Goal: Task Accomplishment & Management: Manage account settings

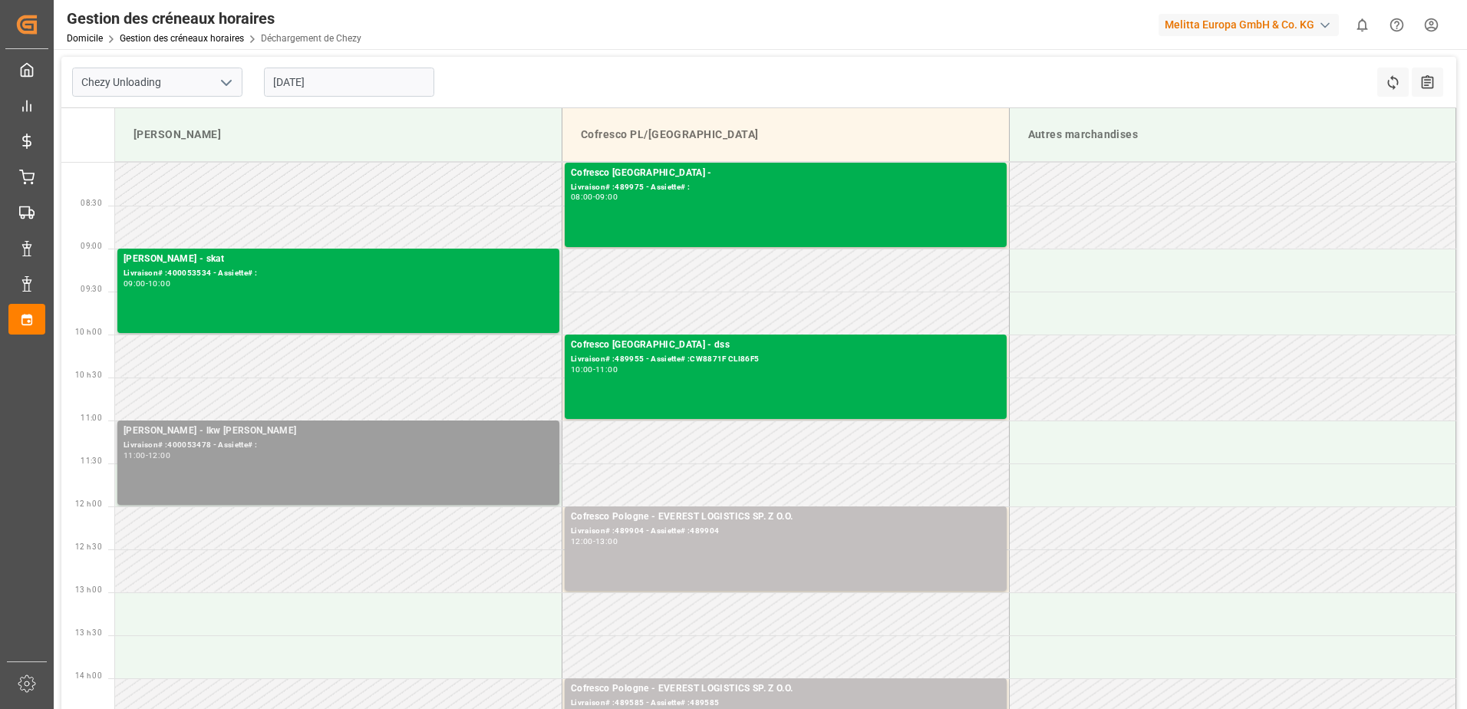
click at [353, 455] on div "11:00 - 12:00" at bounding box center [339, 456] width 430 height 8
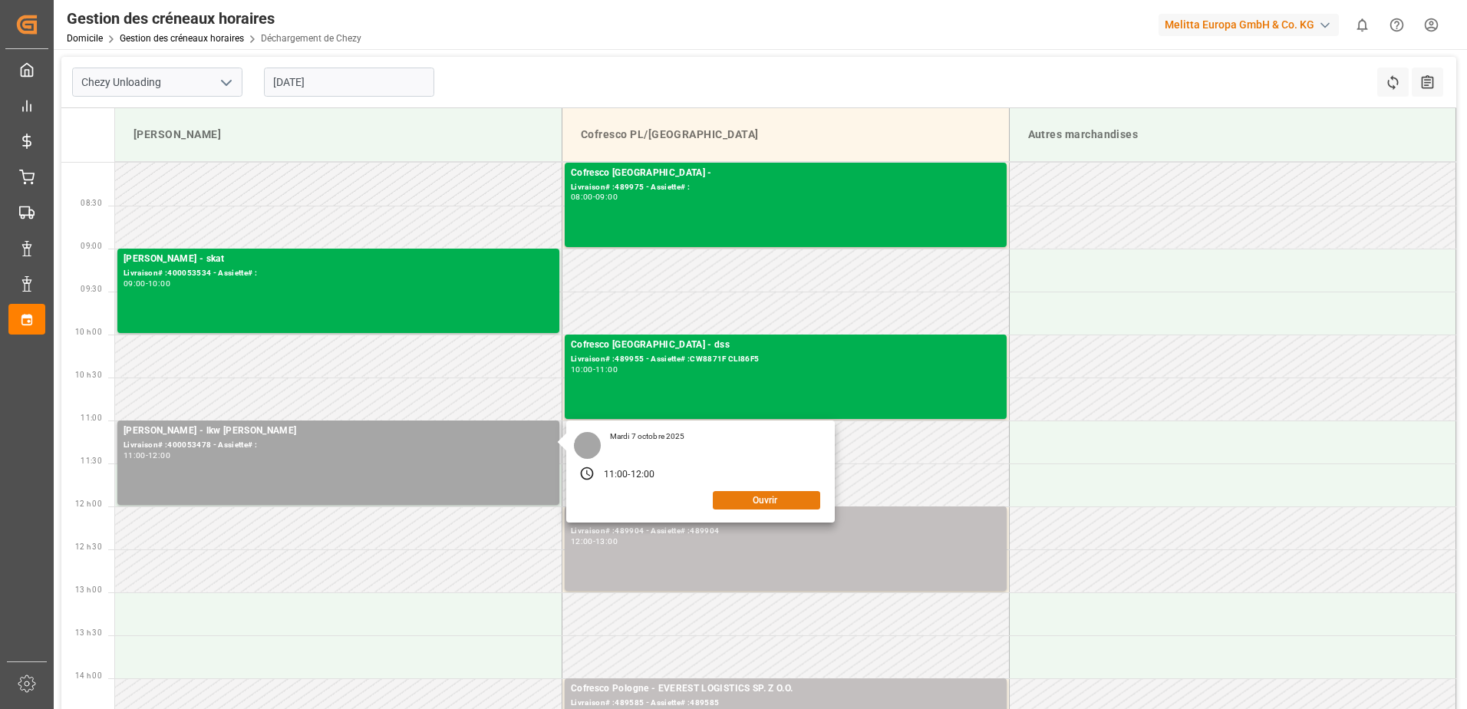
click at [795, 499] on button "Ouvrir" at bounding box center [766, 500] width 107 height 18
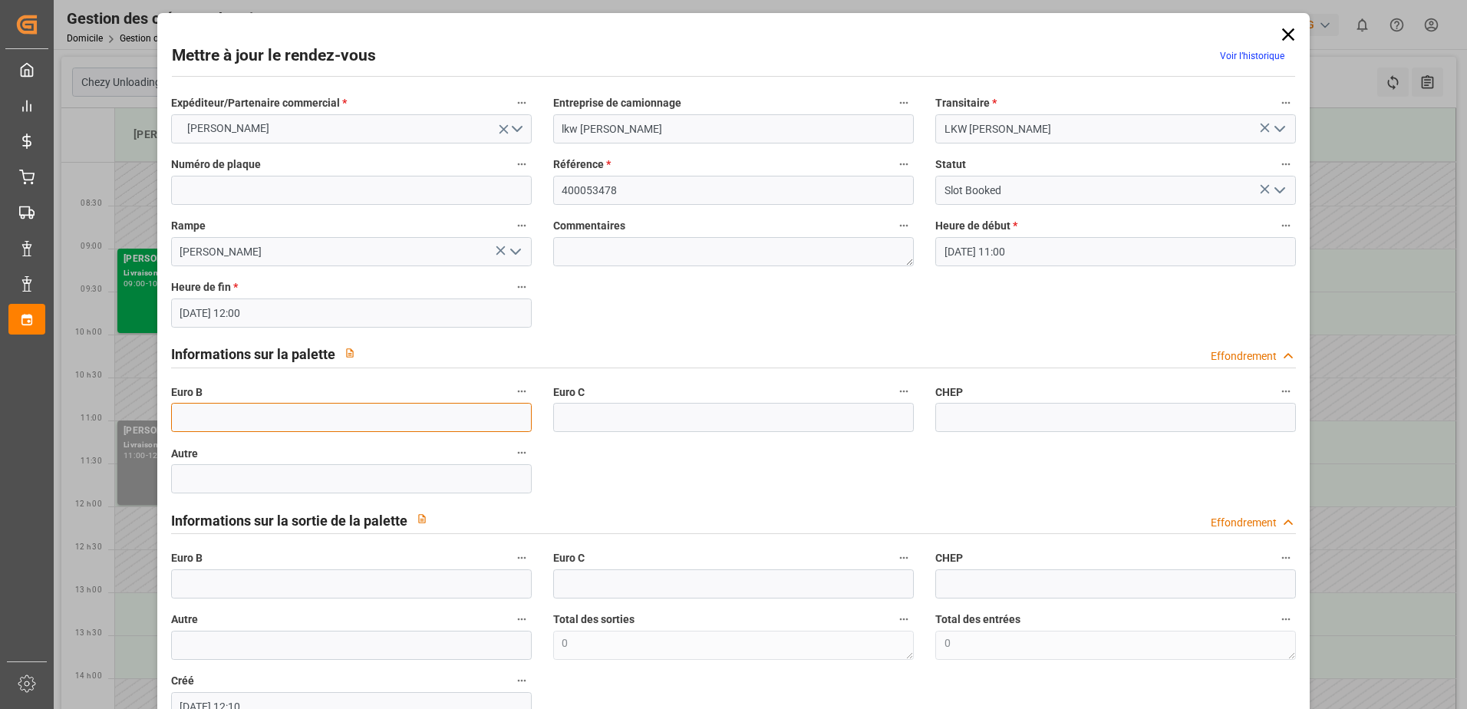
click at [226, 411] on input "text" at bounding box center [351, 417] width 361 height 29
type input "35"
click at [1275, 190] on icon "Ouvrir le menu" at bounding box center [1279, 190] width 18 height 18
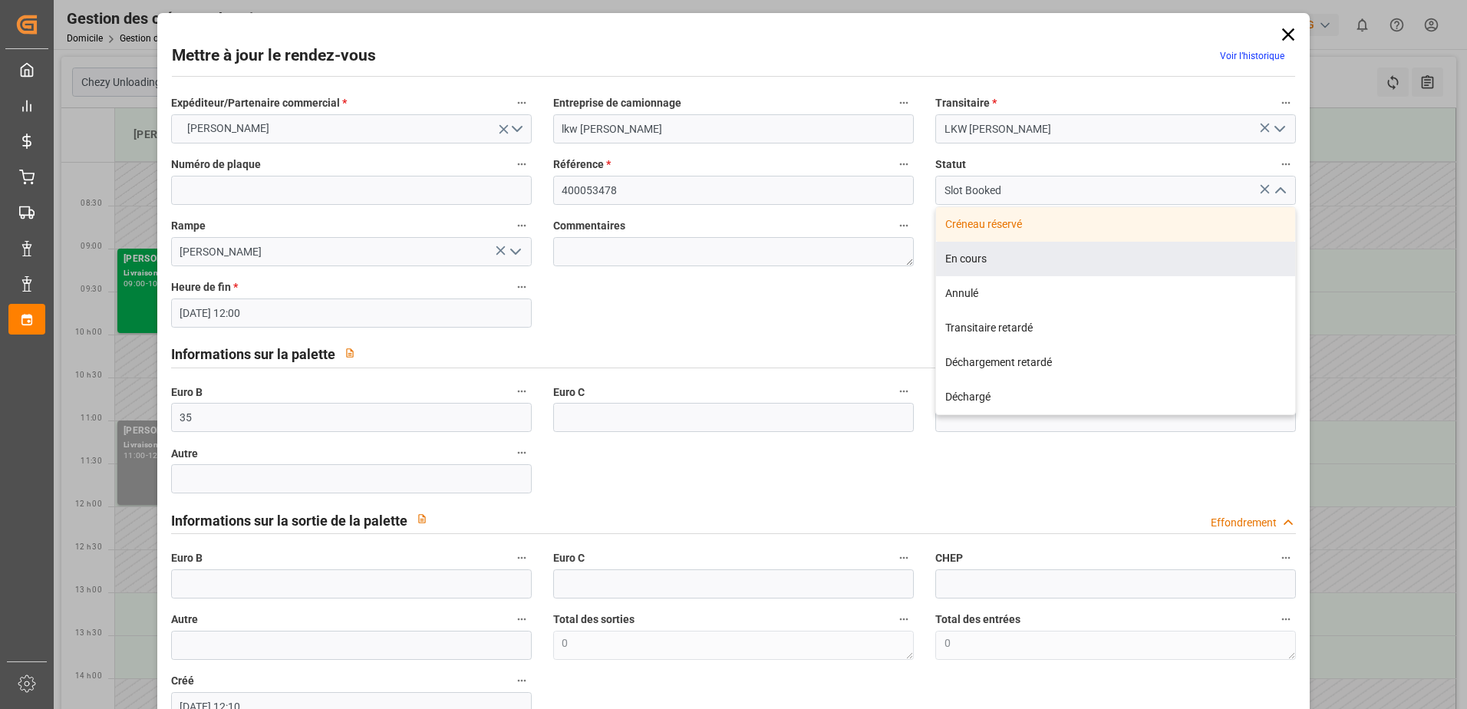
click at [984, 252] on div "En cours" at bounding box center [1115, 259] width 359 height 35
type input "In Progress"
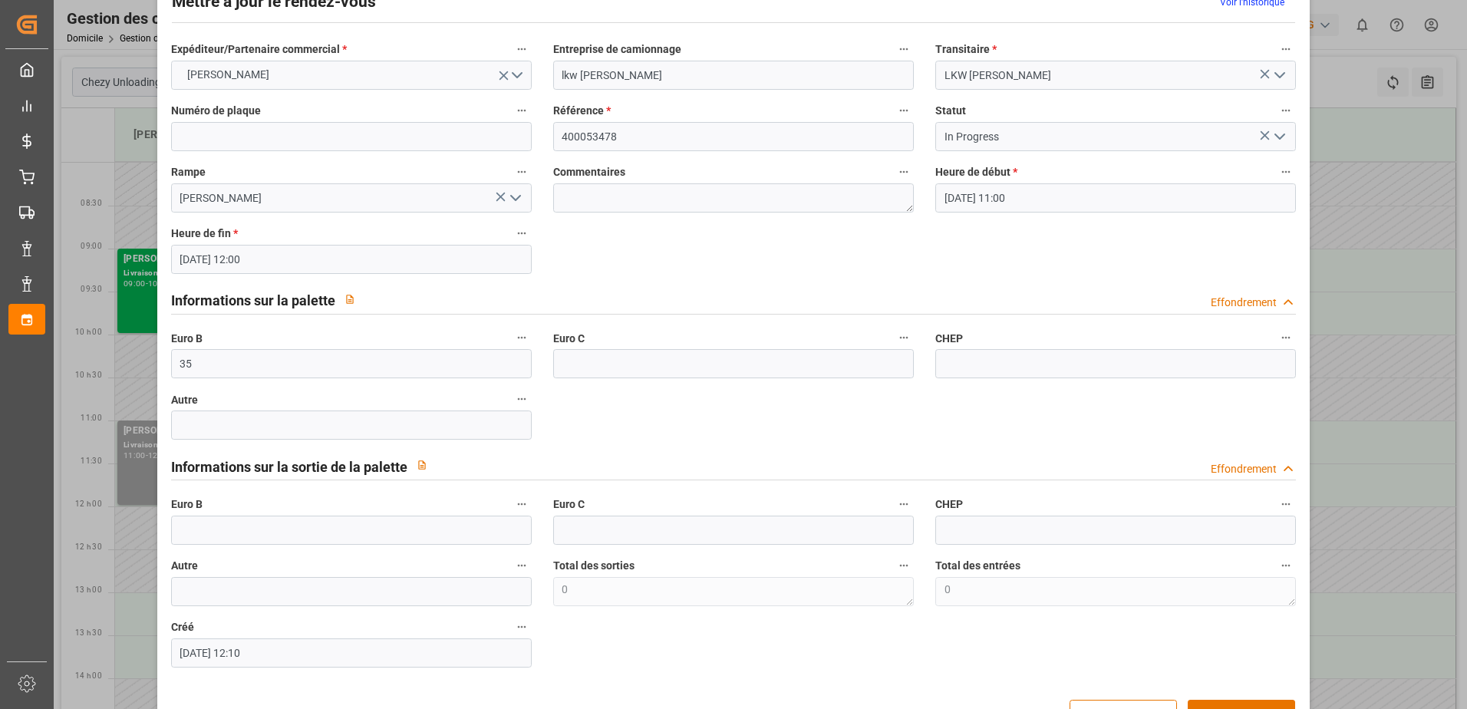
scroll to position [101, 0]
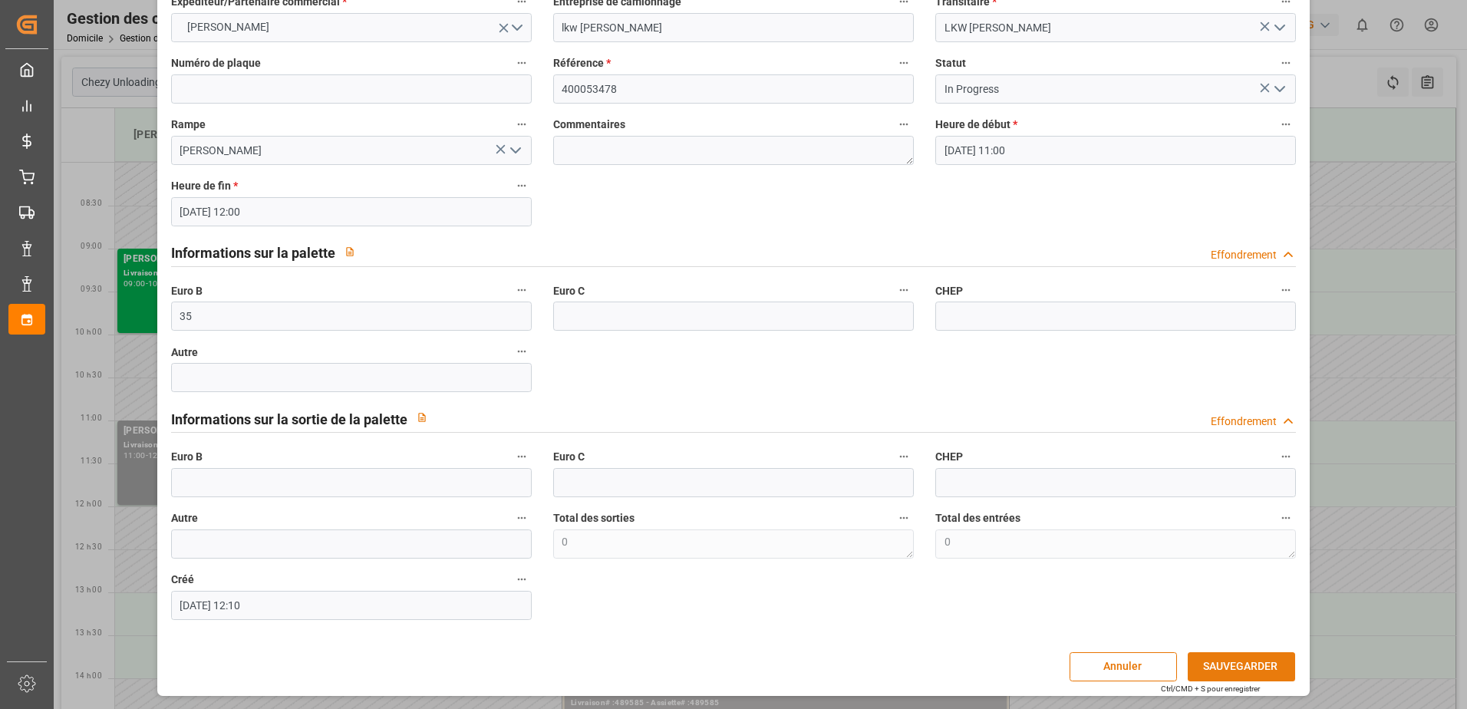
click at [1252, 668] on button "SAUVEGARDER" at bounding box center [1241, 666] width 107 height 29
